Goal: Find specific page/section: Find specific page/section

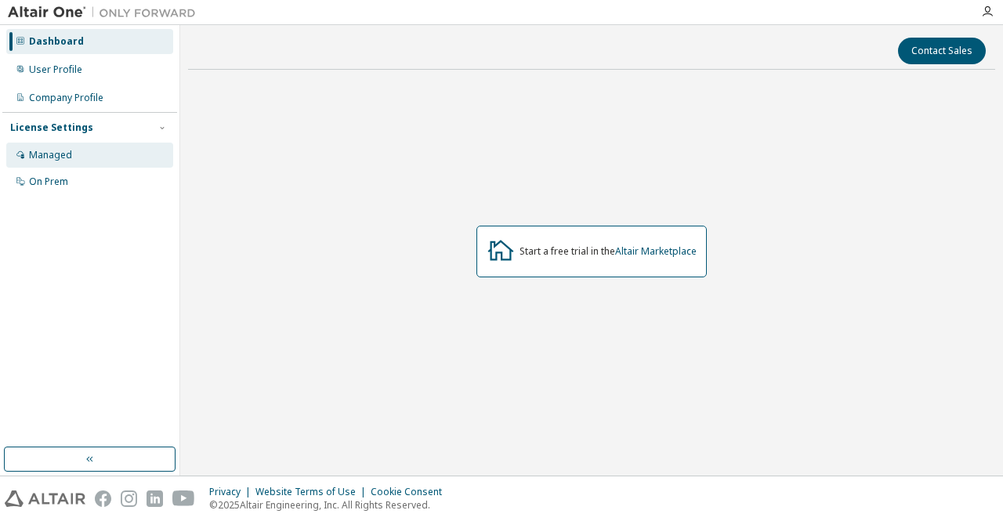
click at [55, 159] on div "Managed" at bounding box center [50, 155] width 43 height 13
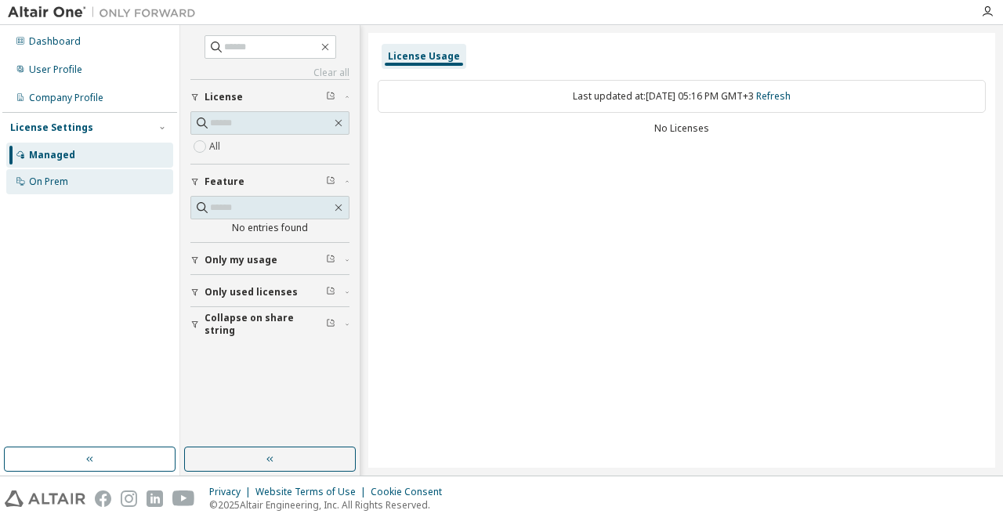
click at [55, 186] on div "On Prem" at bounding box center [48, 182] width 39 height 13
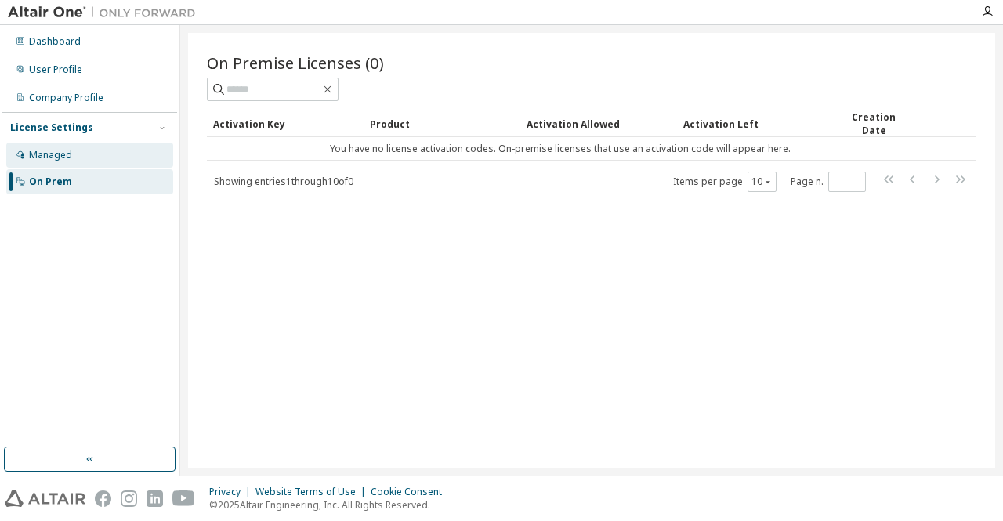
click at [25, 155] on div "Managed" at bounding box center [89, 155] width 167 height 25
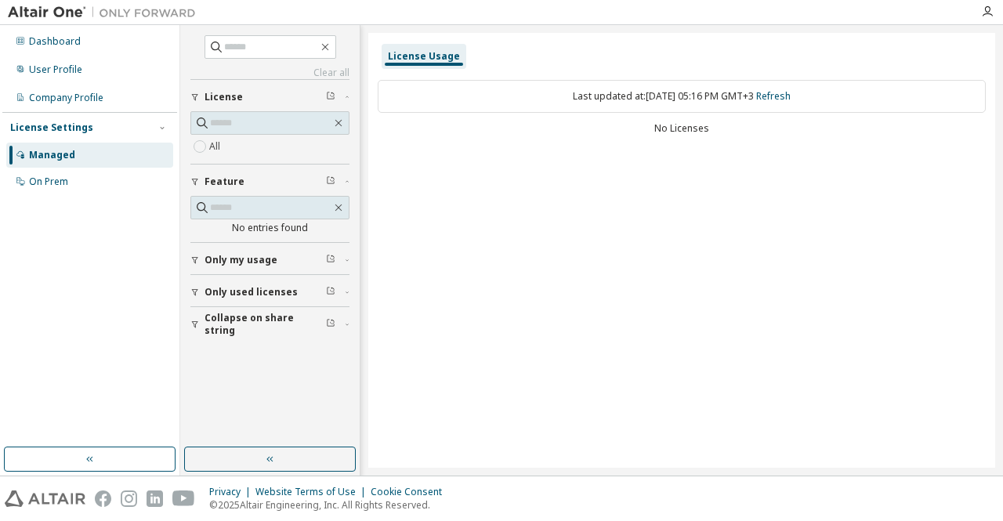
click at [238, 261] on span "Only my usage" at bounding box center [241, 260] width 73 height 13
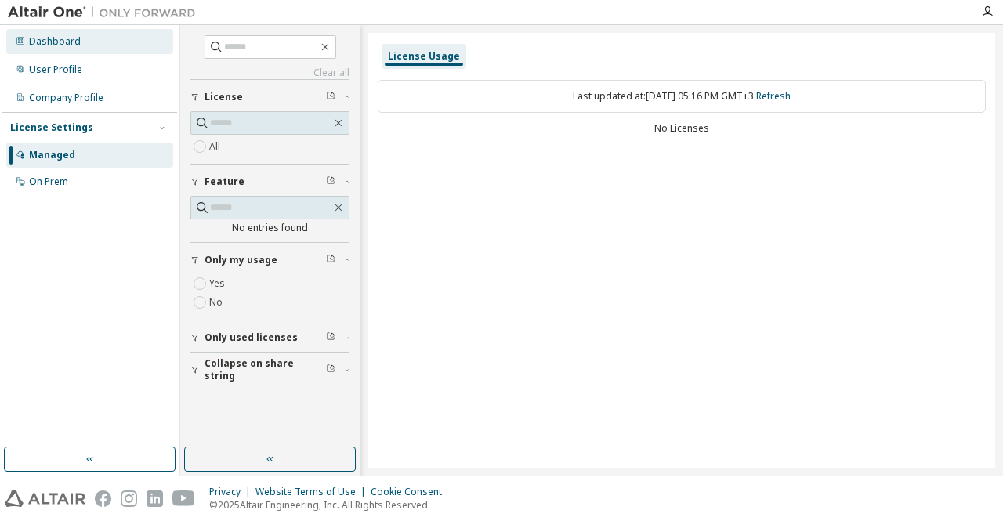
click at [75, 42] on div "Dashboard" at bounding box center [55, 41] width 52 height 13
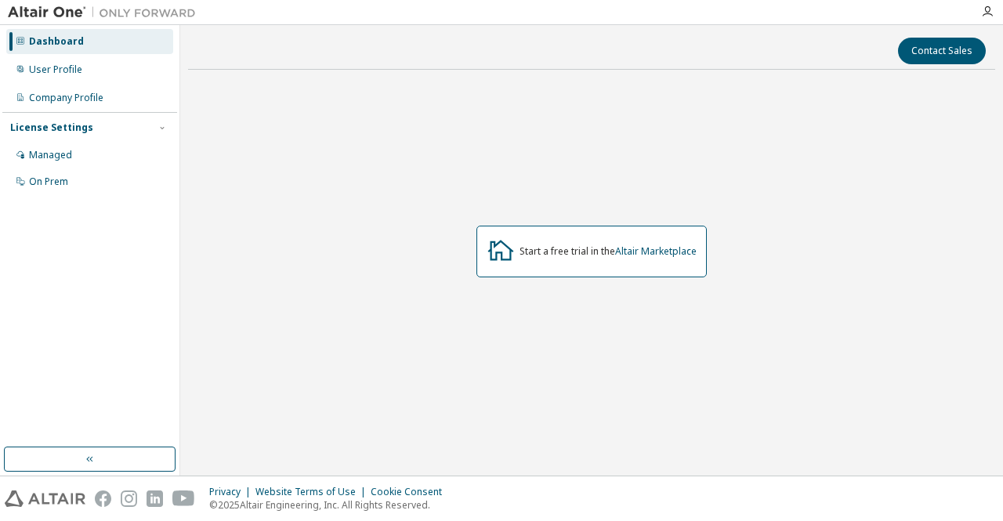
click at [53, 6] on img at bounding box center [106, 13] width 196 height 16
click at [985, 9] on icon "button" at bounding box center [987, 11] width 13 height 13
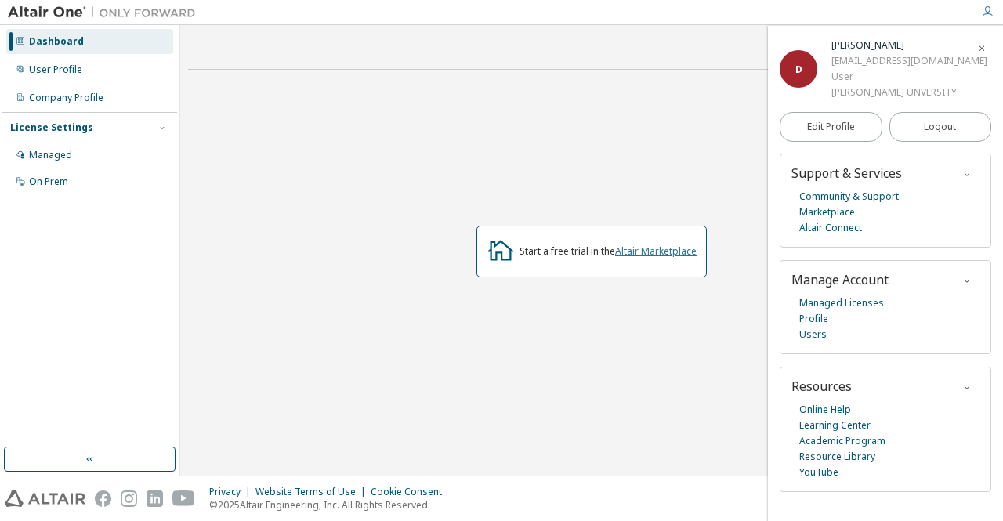
click at [651, 254] on link "Altair Marketplace" at bounding box center [656, 251] width 82 height 13
